Goal: Task Accomplishment & Management: Manage account settings

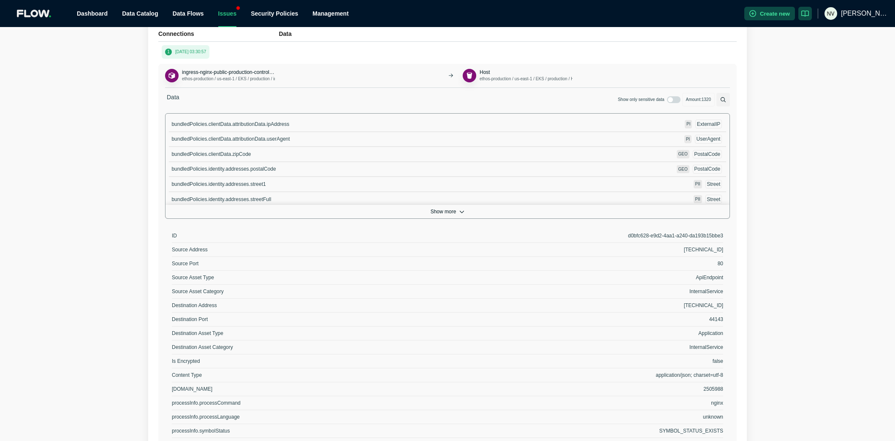
scroll to position [311, 0]
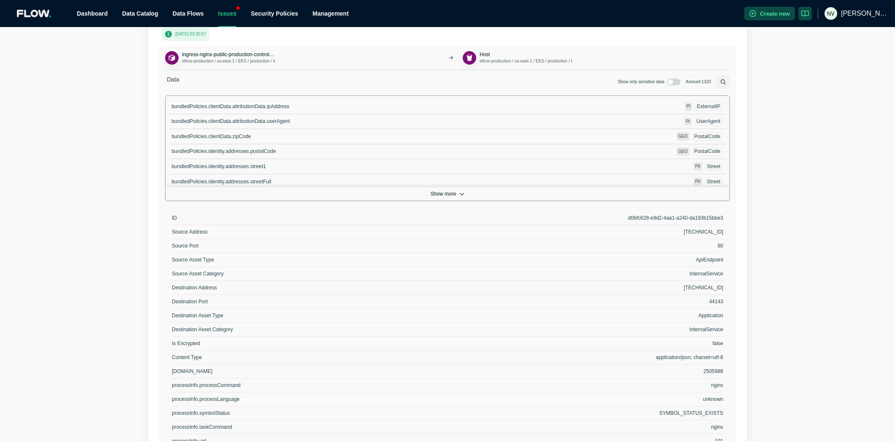
click at [461, 191] on icon "button" at bounding box center [462, 193] width 5 height 5
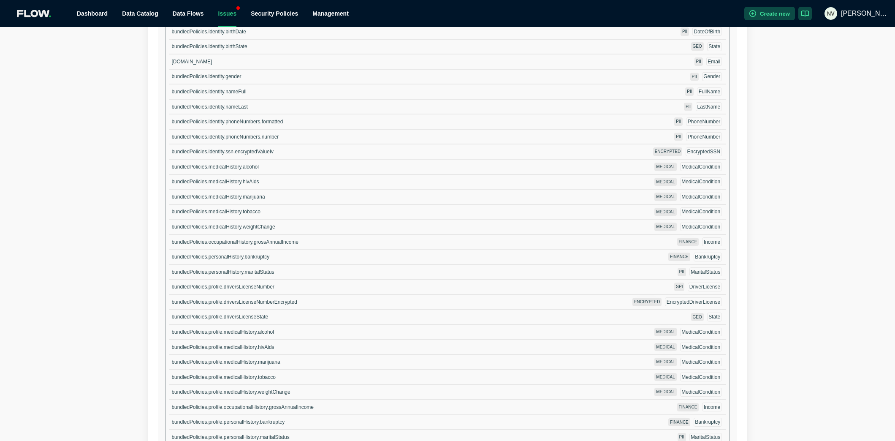
scroll to position [493, 0]
click at [205, 283] on span "bundledPolicies.profile.driversLicenseNumber" at bounding box center [222, 286] width 103 height 6
copy span "bundledPolicies.profile.driversLicenseNumber"
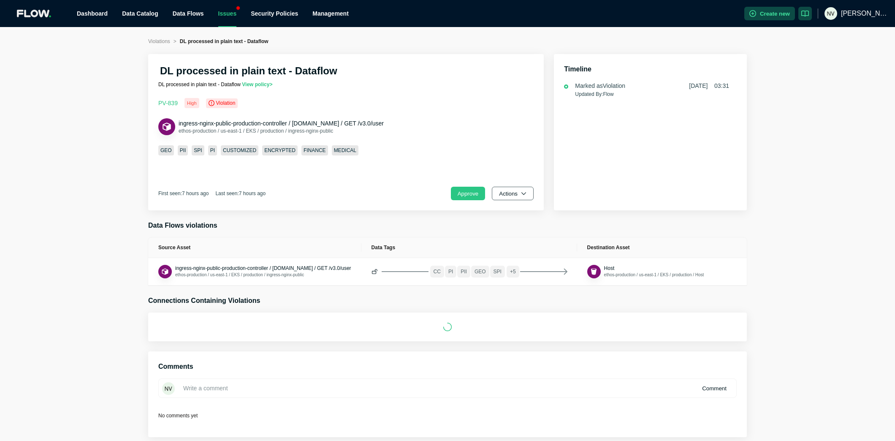
click at [505, 193] on button "Actions" at bounding box center [513, 194] width 42 height 14
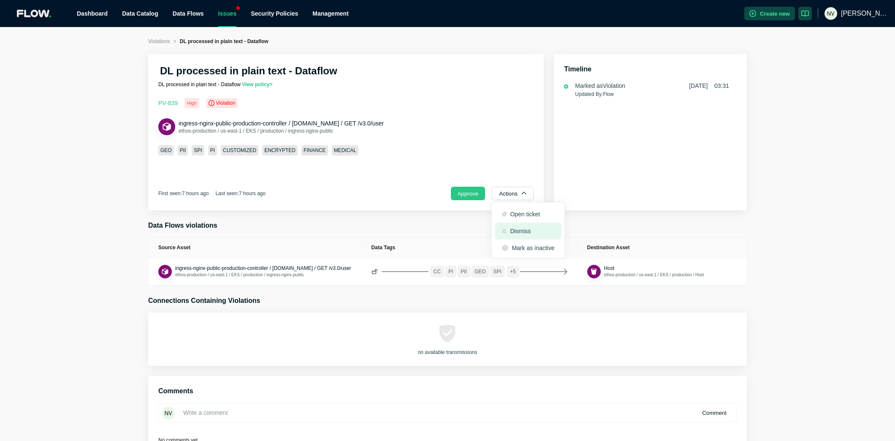
click at [508, 231] on span "Dismiss" at bounding box center [516, 231] width 29 height 8
